Goal: Information Seeking & Learning: Learn about a topic

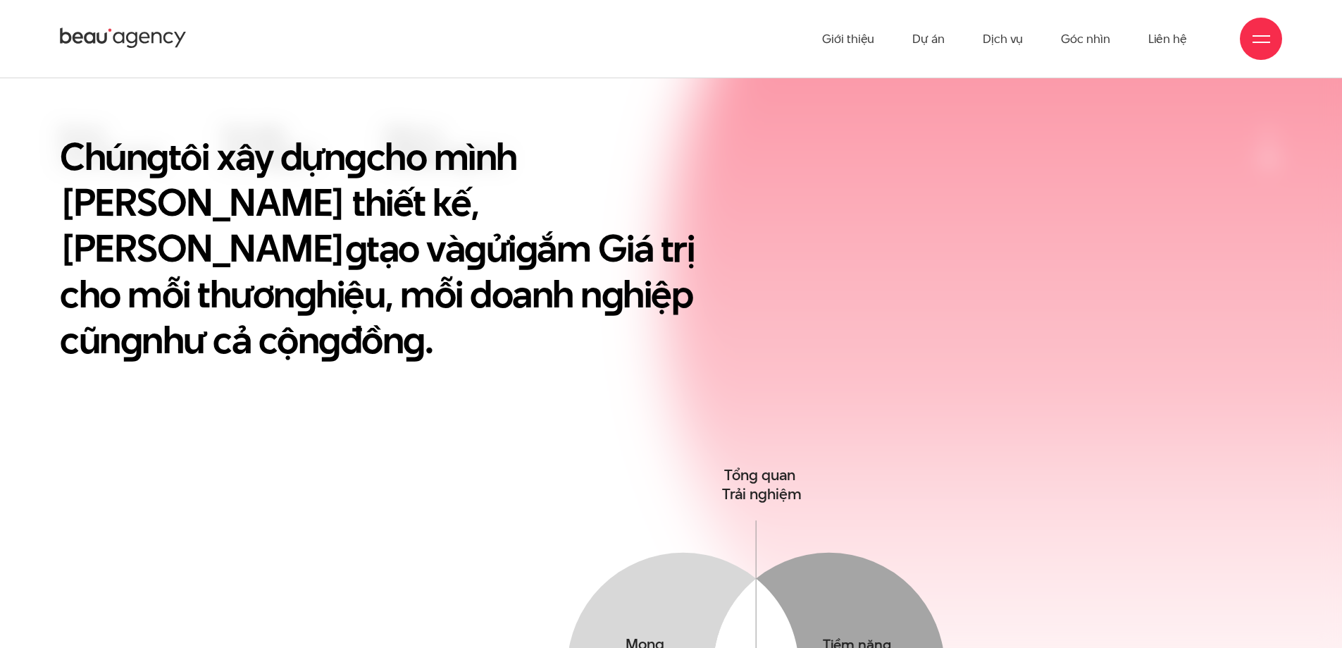
scroll to position [282, 0]
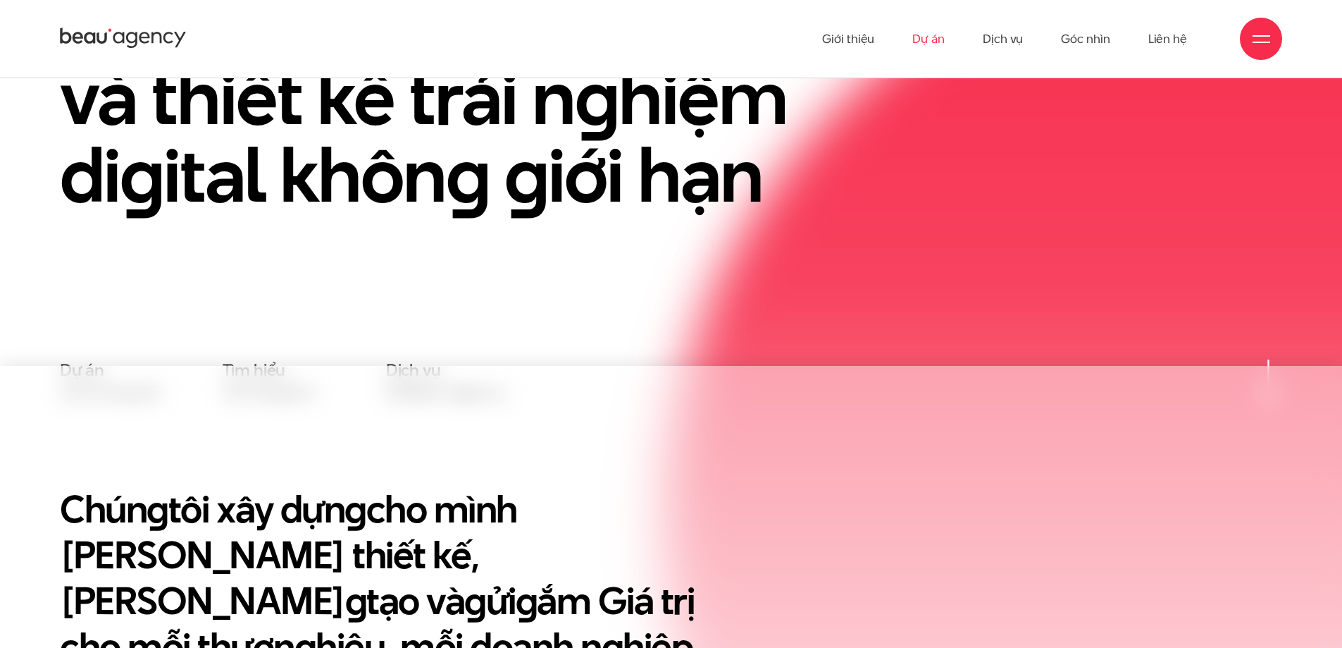
click at [934, 42] on link "Dự án" at bounding box center [929, 39] width 32 height 78
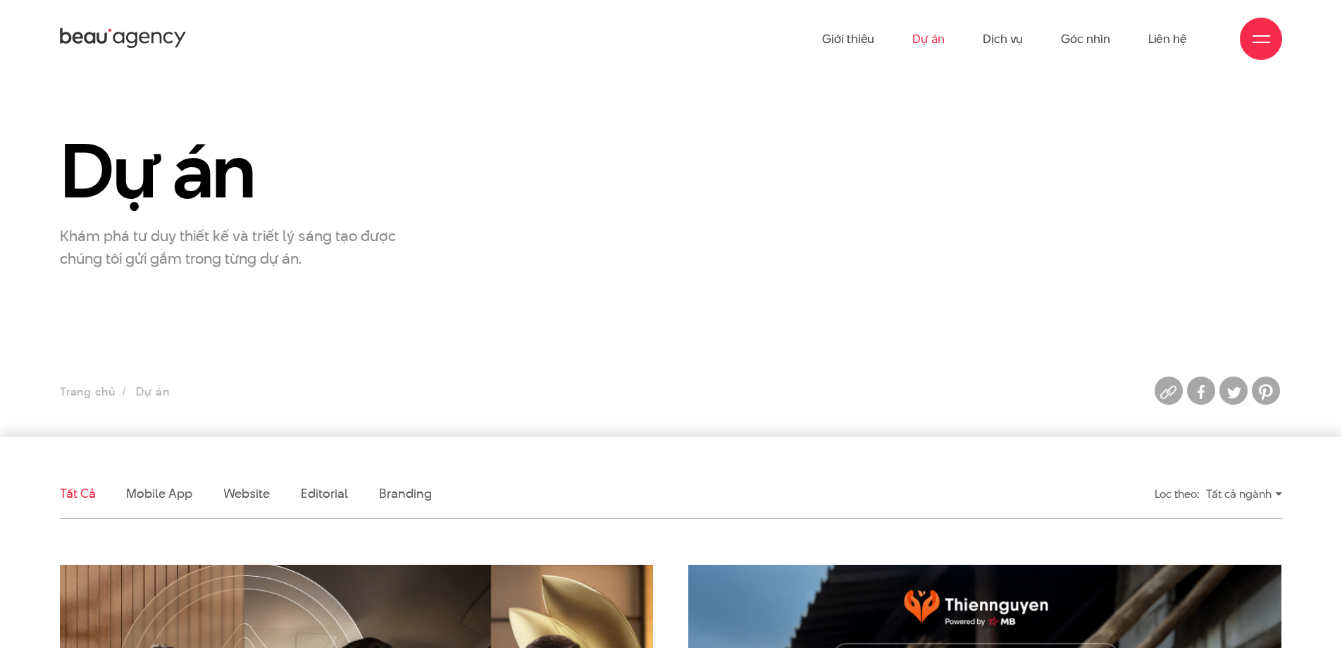
click at [1265, 38] on div at bounding box center [1262, 39] width 18 height 18
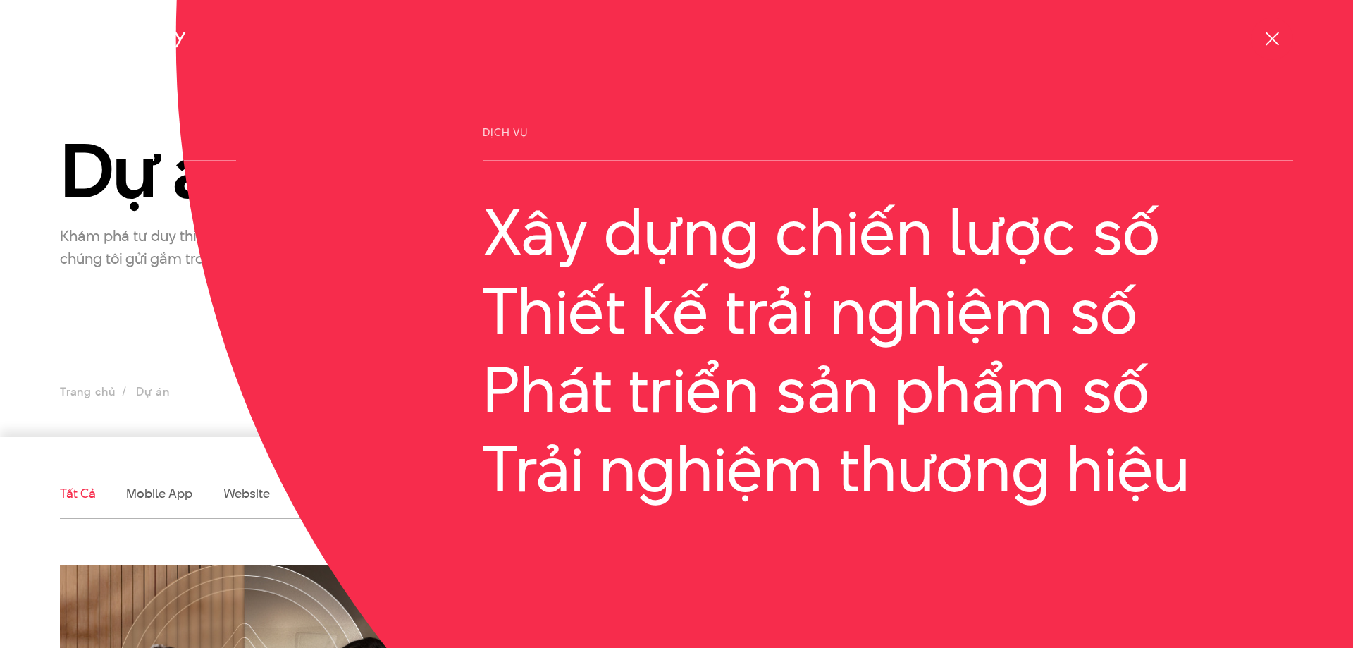
click at [1274, 35] on span at bounding box center [1271, 38] width 13 height 13
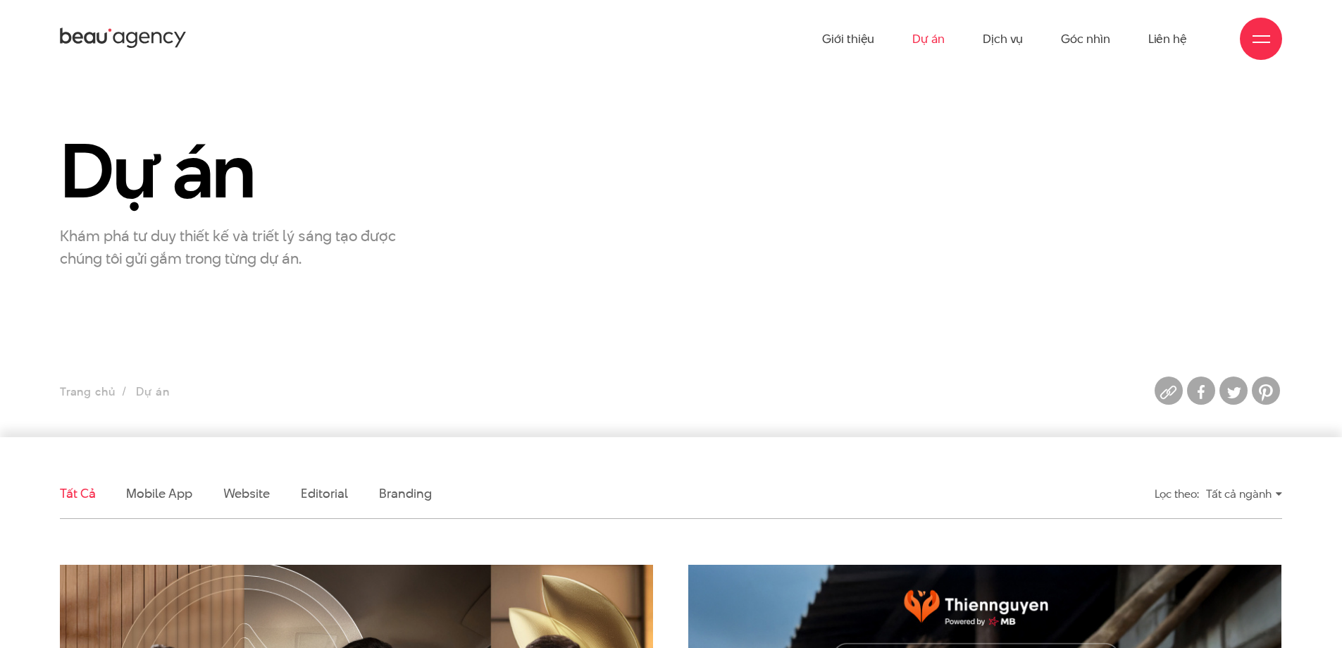
scroll to position [211, 0]
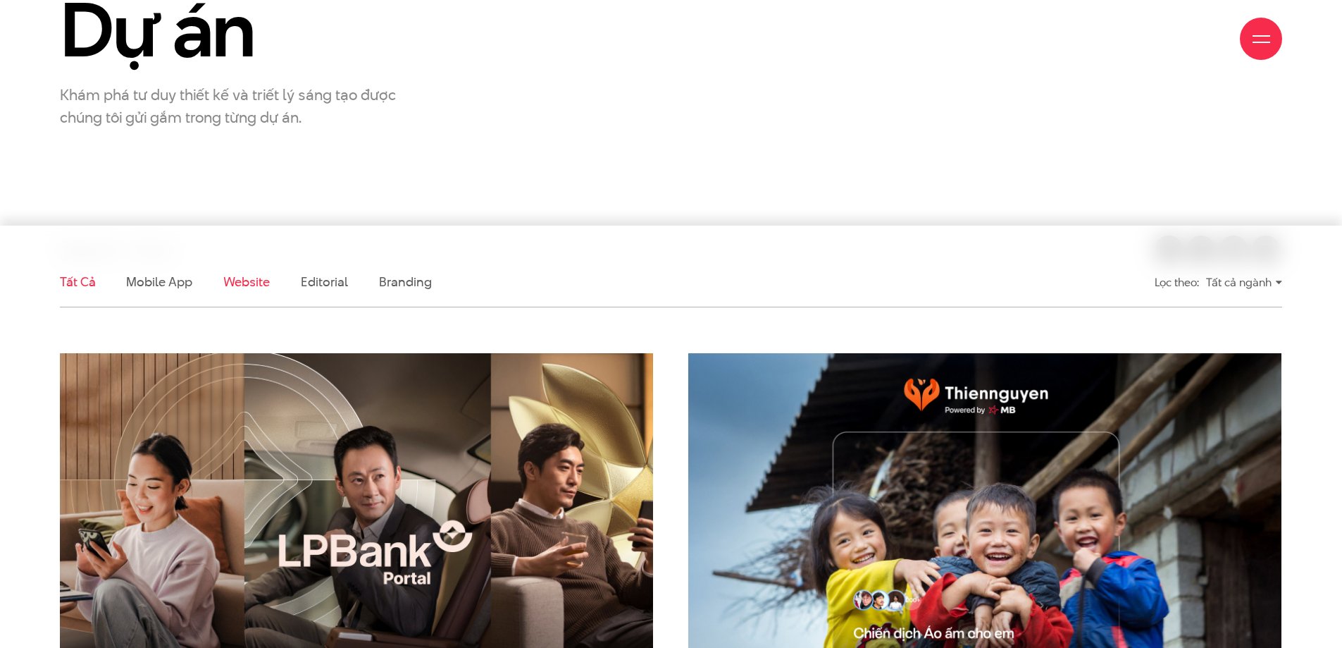
click at [264, 284] on link "Website" at bounding box center [246, 282] width 47 height 18
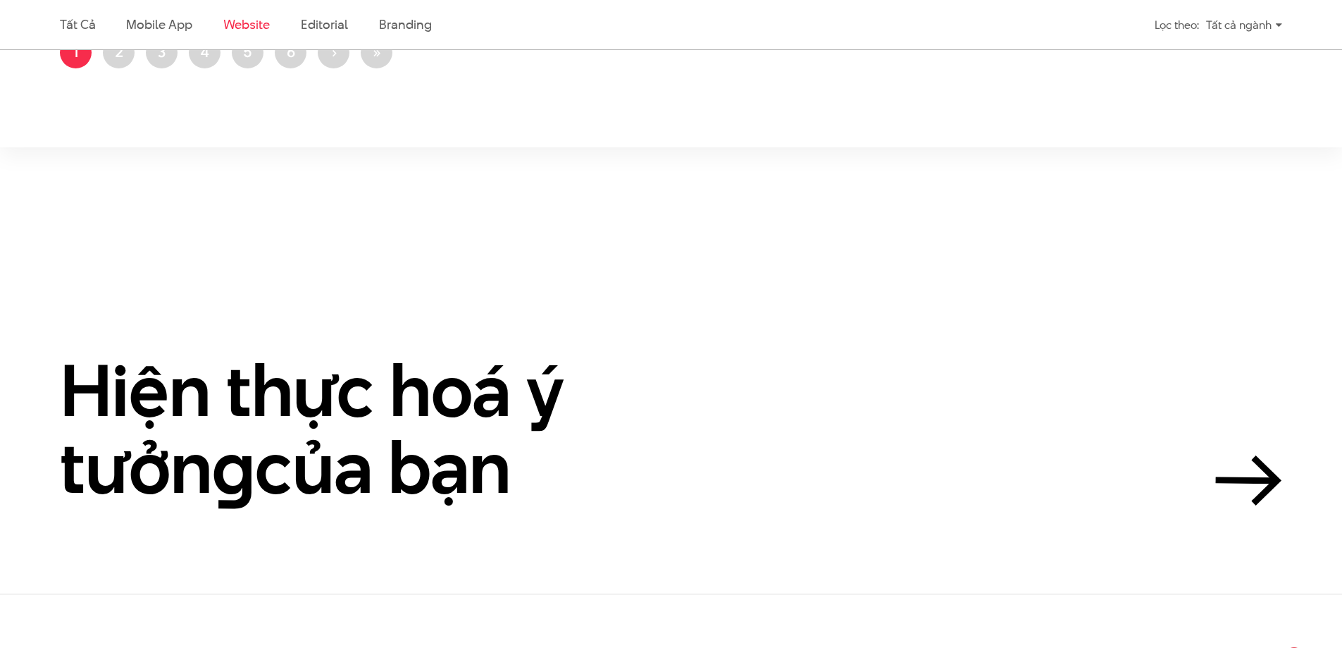
scroll to position [3076, 0]
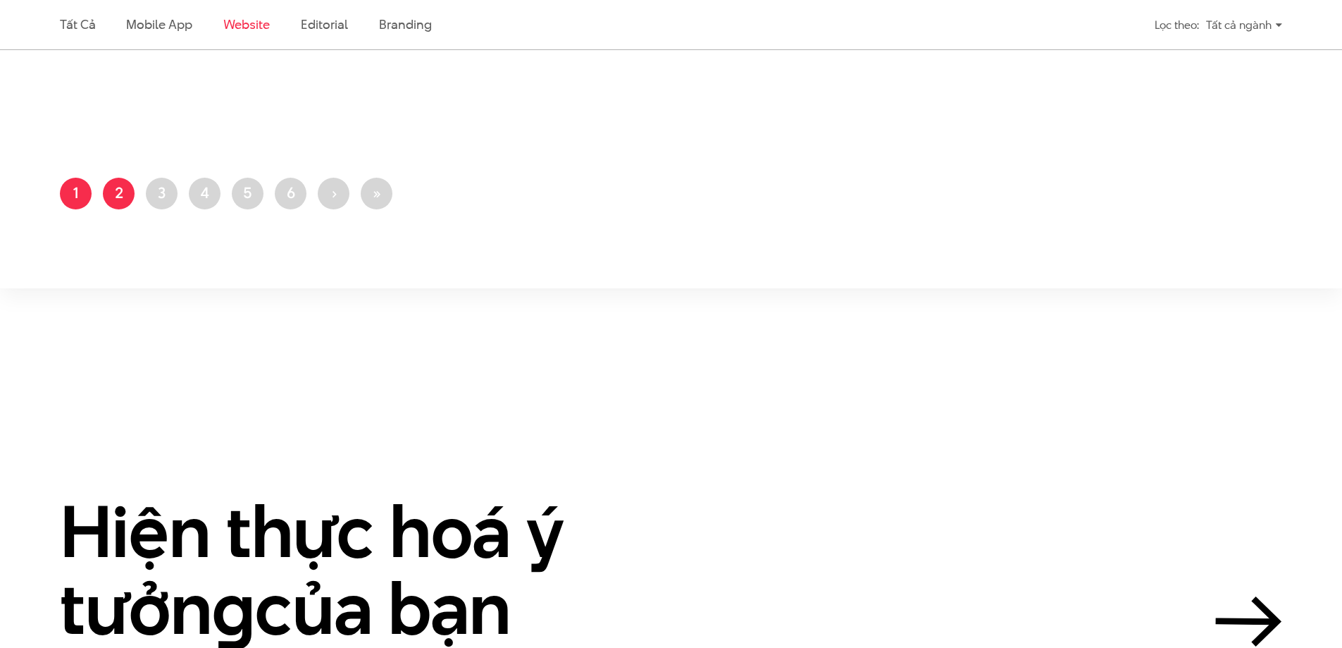
click at [125, 196] on link "Trang 2" at bounding box center [119, 194] width 32 height 32
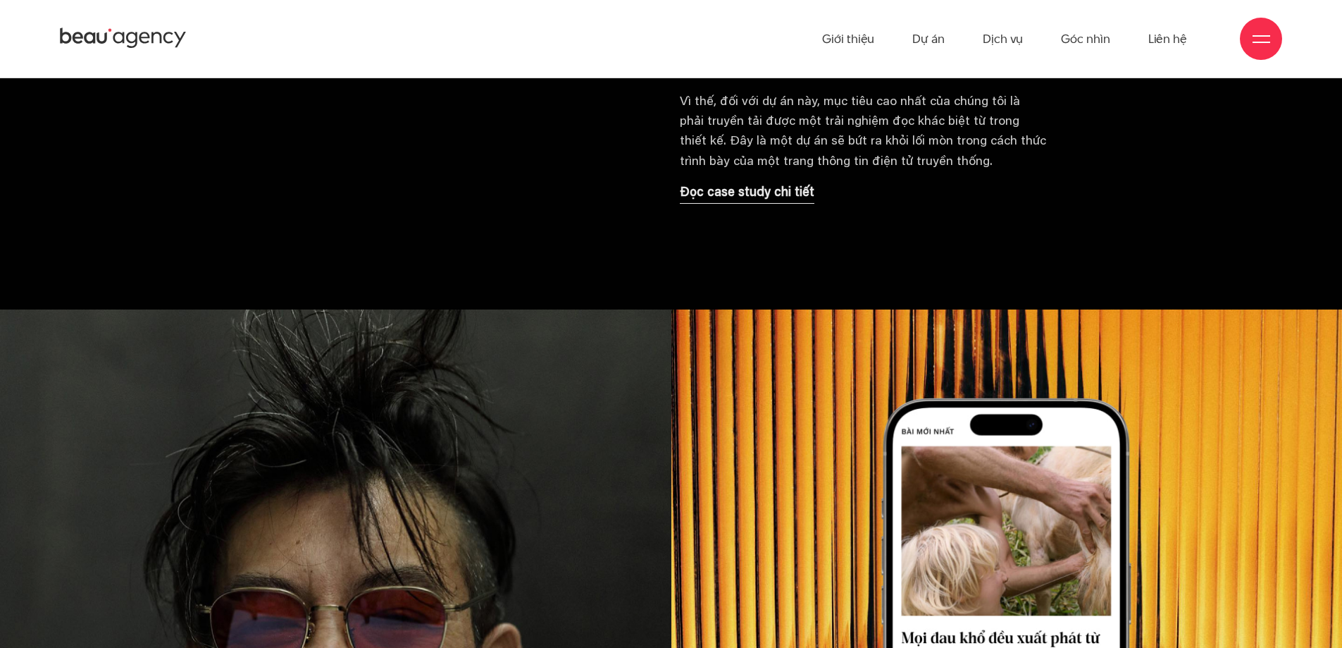
scroll to position [1409, 0]
click at [749, 197] on p "Đọc case study chi tiết" at bounding box center [747, 194] width 135 height 20
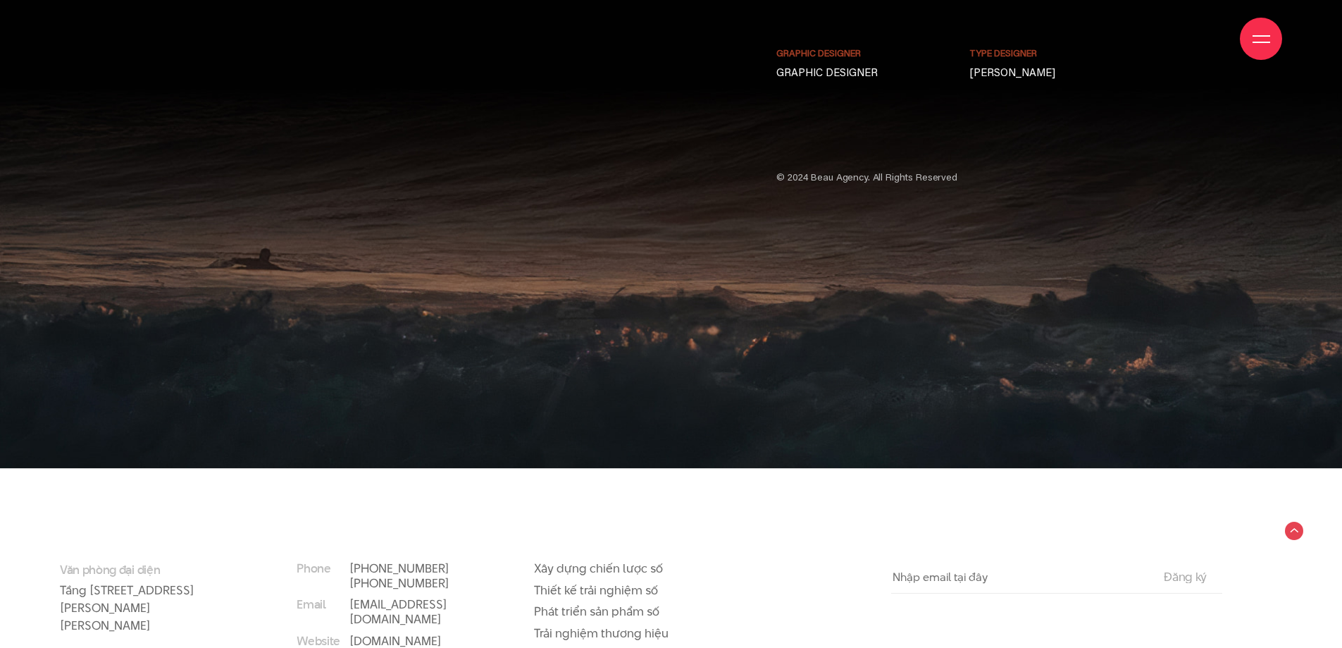
scroll to position [13500, 0]
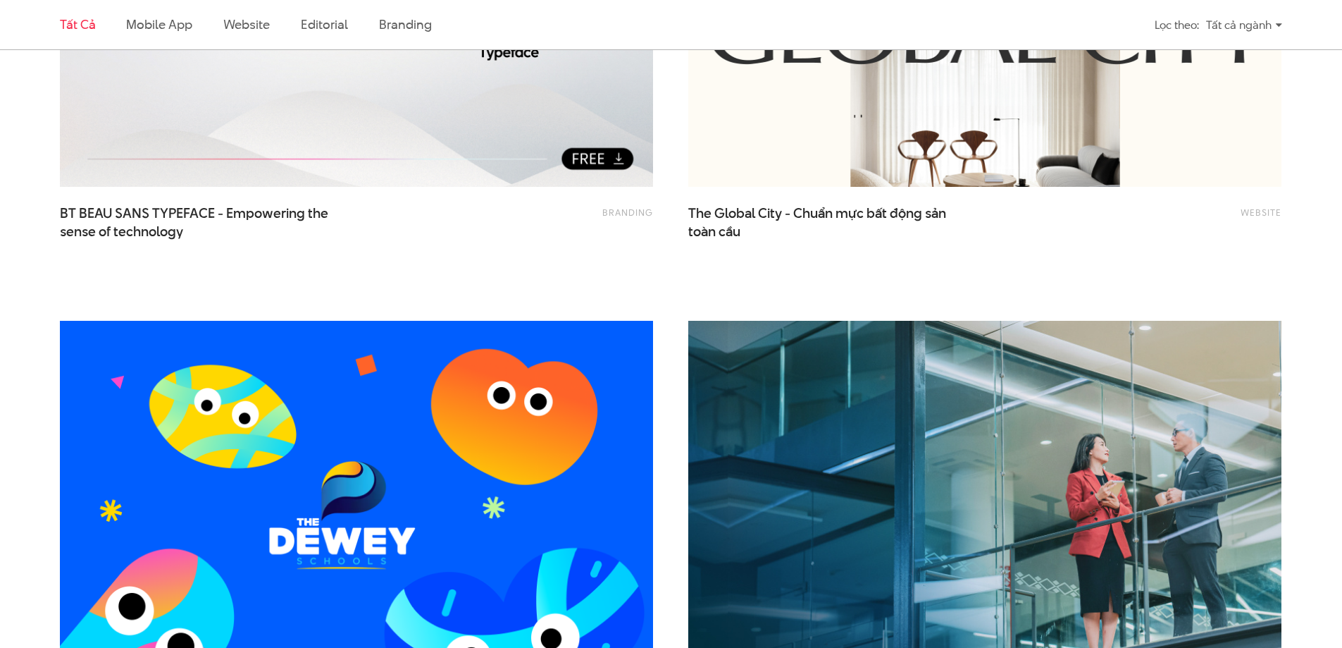
scroll to position [423, 0]
